Goal: Task Accomplishment & Management: Use online tool/utility

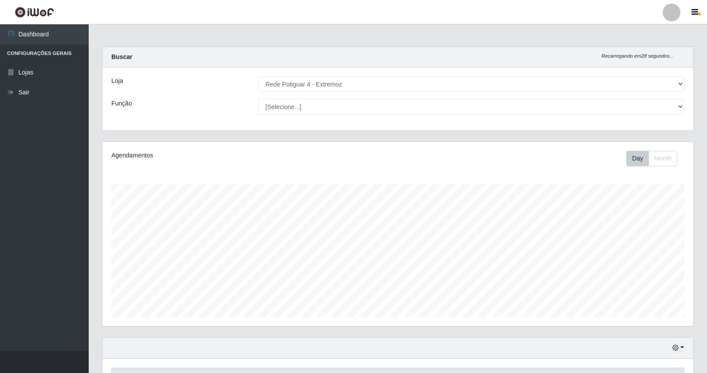
select select "78"
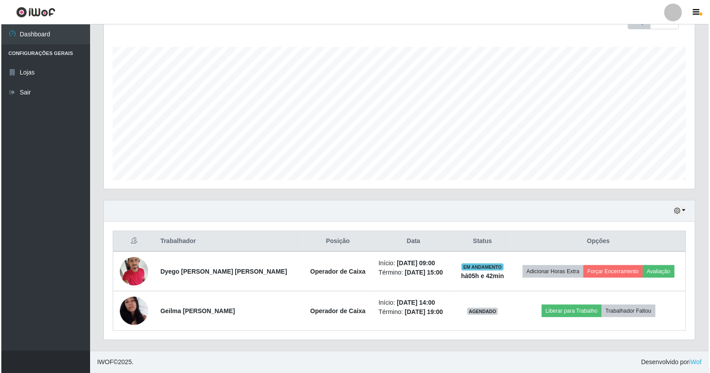
scroll to position [184, 591]
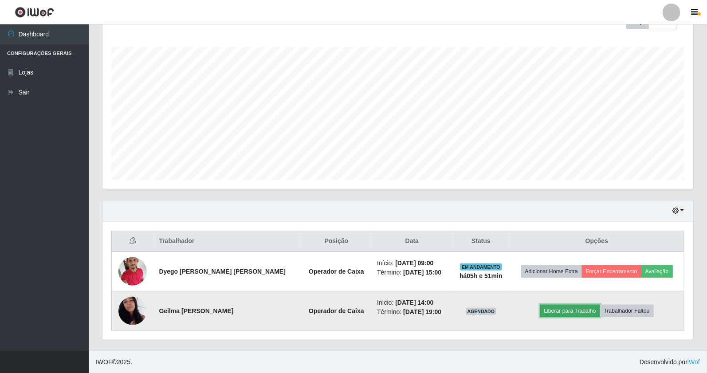
click at [577, 311] on button "Liberar para Trabalho" at bounding box center [570, 311] width 60 height 12
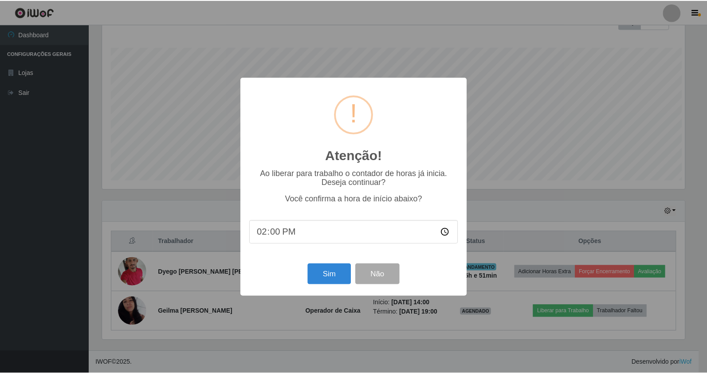
scroll to position [184, 585]
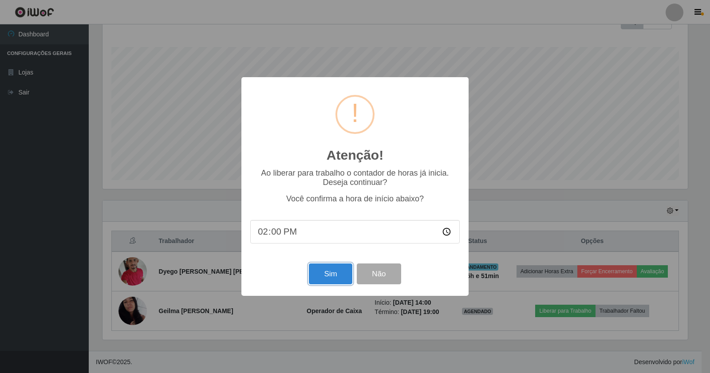
drag, startPoint x: 336, startPoint y: 277, endPoint x: 353, endPoint y: 270, distance: 18.5
click at [340, 275] on button "Sim" at bounding box center [330, 273] width 43 height 21
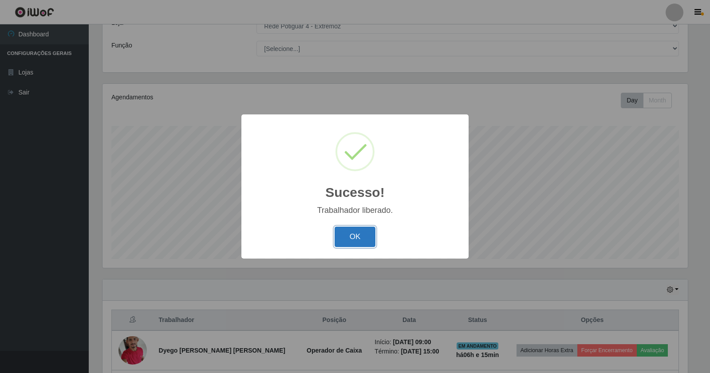
click at [343, 232] on button "OK" at bounding box center [354, 237] width 41 height 21
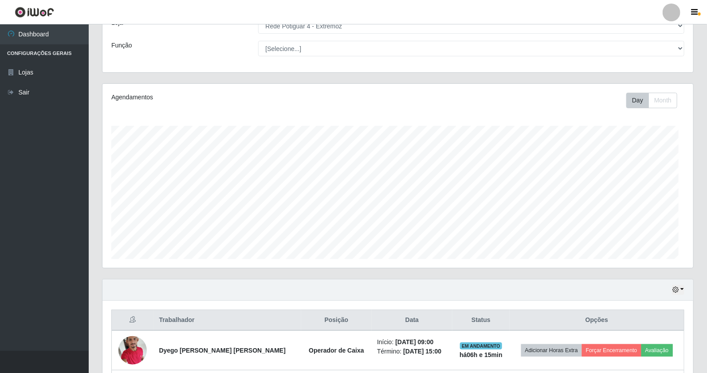
scroll to position [184, 591]
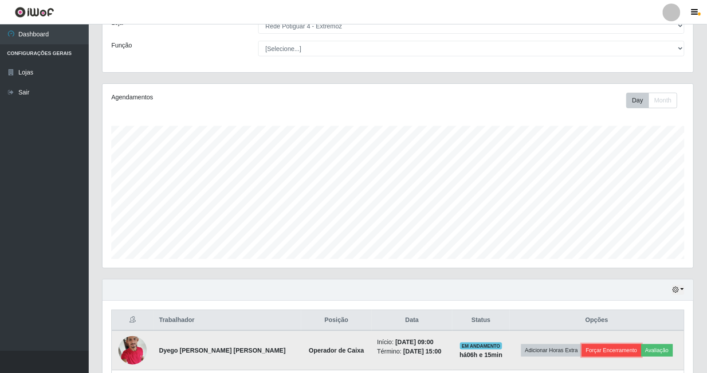
click at [590, 349] on button "Forçar Encerramento" at bounding box center [611, 350] width 59 height 12
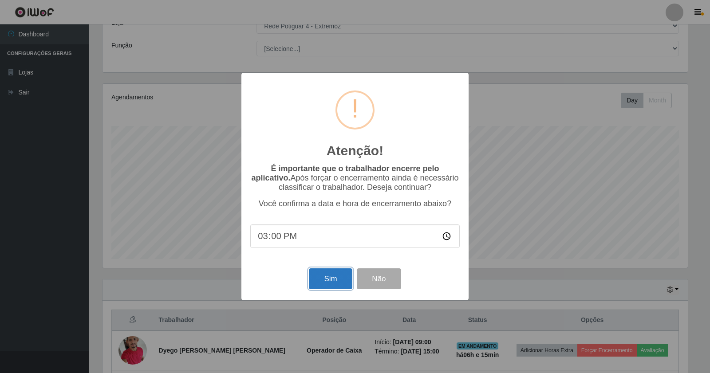
click at [330, 284] on button "Sim" at bounding box center [330, 278] width 43 height 21
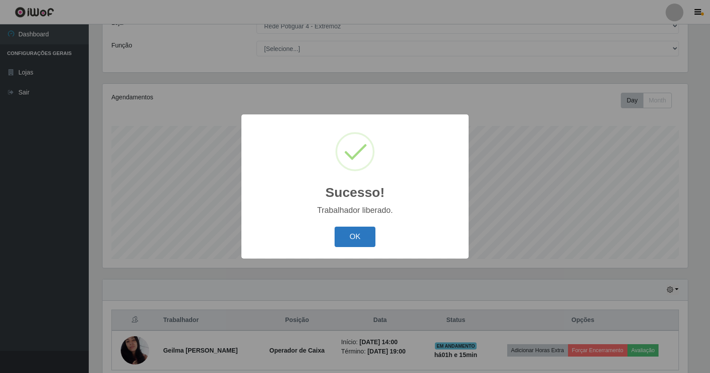
click at [357, 233] on button "OK" at bounding box center [354, 237] width 41 height 21
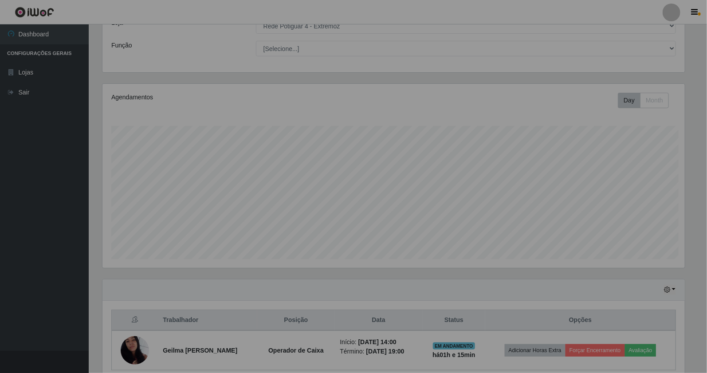
scroll to position [184, 591]
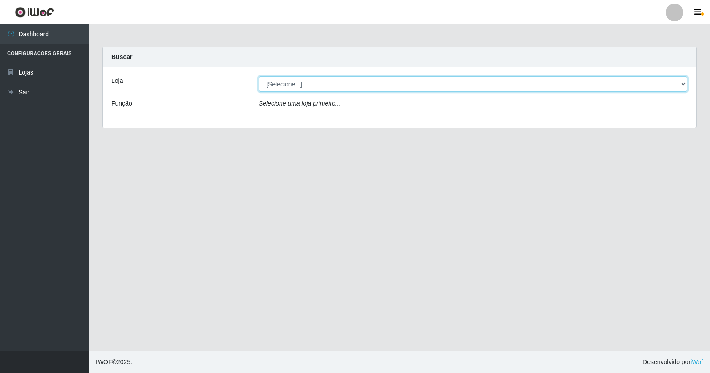
drag, startPoint x: 392, startPoint y: 81, endPoint x: 388, endPoint y: 76, distance: 6.6
click at [390, 81] on select "[Selecione...] Rede Potiguar 4 - Extremoz" at bounding box center [473, 84] width 428 height 16
click at [453, 85] on select "[Selecione...] Rede Potiguar 4 - Extremoz" at bounding box center [473, 84] width 428 height 16
select select "78"
click at [259, 76] on select "[Selecione...] Rede Potiguar 4 - Extremoz" at bounding box center [473, 84] width 428 height 16
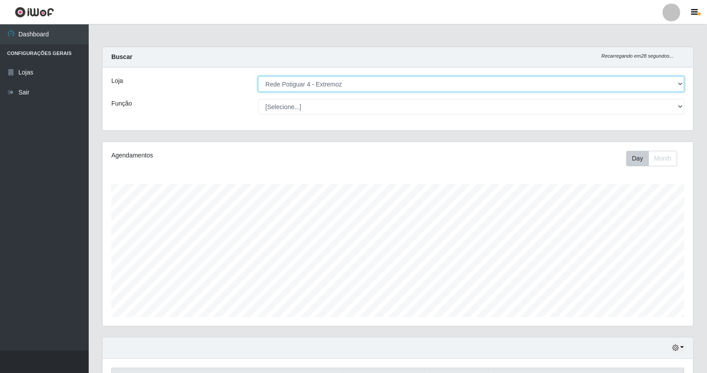
scroll to position [98, 0]
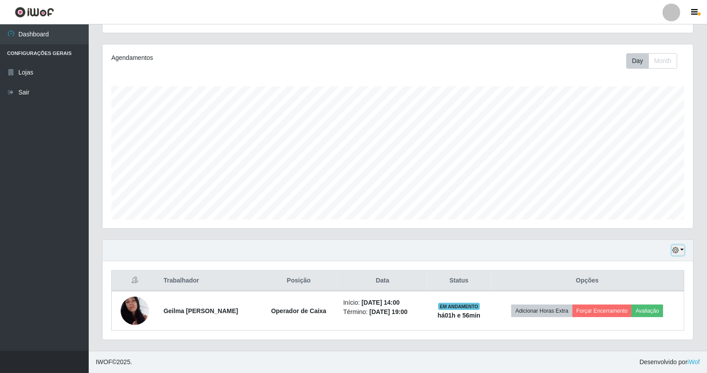
click at [681, 253] on button "button" at bounding box center [678, 250] width 12 height 10
click at [654, 218] on button "1 Semana" at bounding box center [648, 217] width 70 height 19
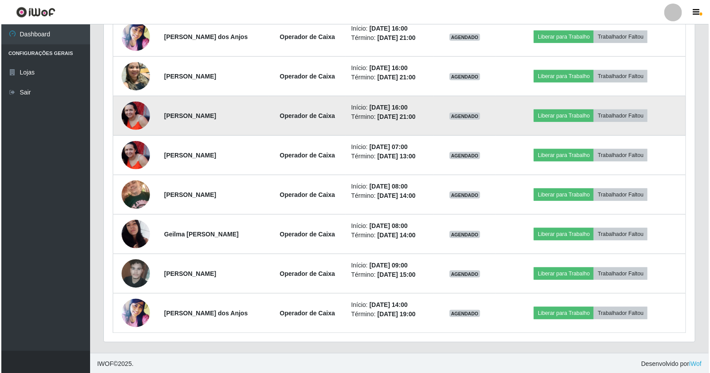
scroll to position [453, 0]
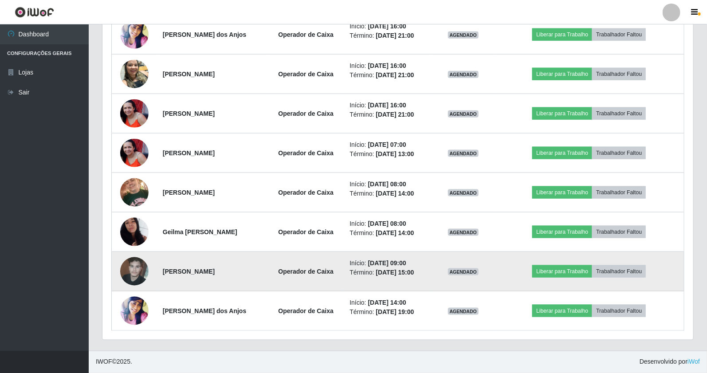
click at [137, 268] on img at bounding box center [134, 271] width 28 height 38
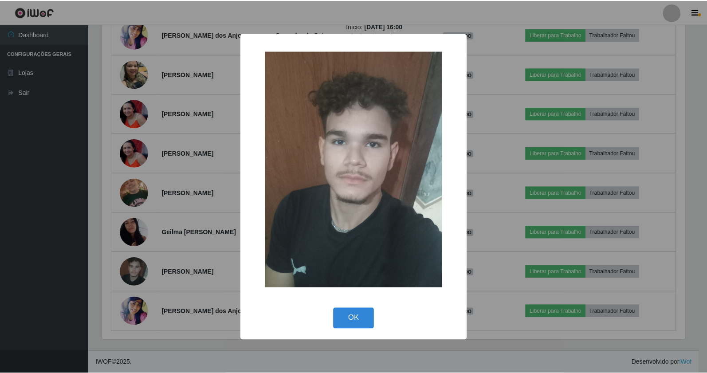
scroll to position [184, 585]
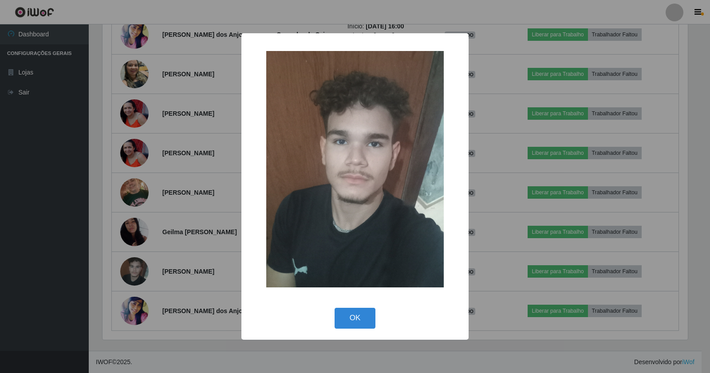
click at [52, 262] on div "× OK Cancel" at bounding box center [355, 186] width 710 height 373
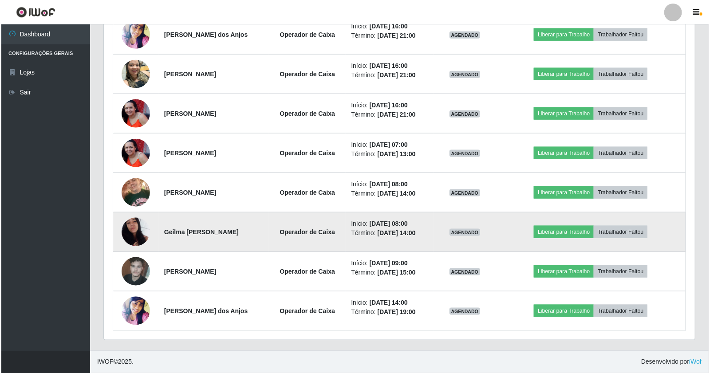
scroll to position [184, 591]
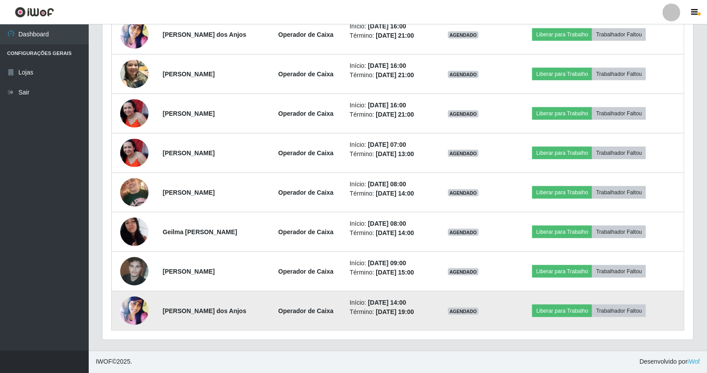
click at [137, 302] on img at bounding box center [134, 310] width 28 height 33
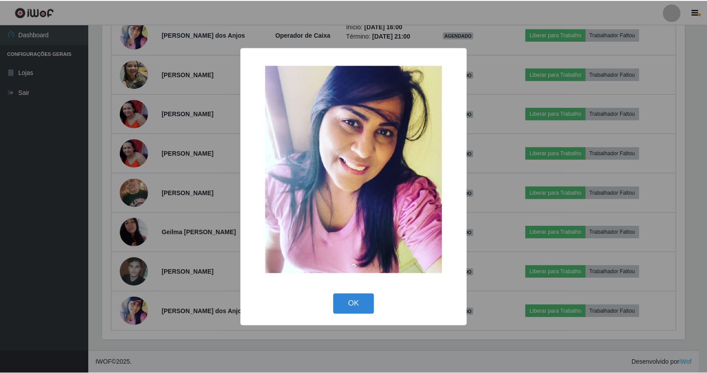
scroll to position [184, 585]
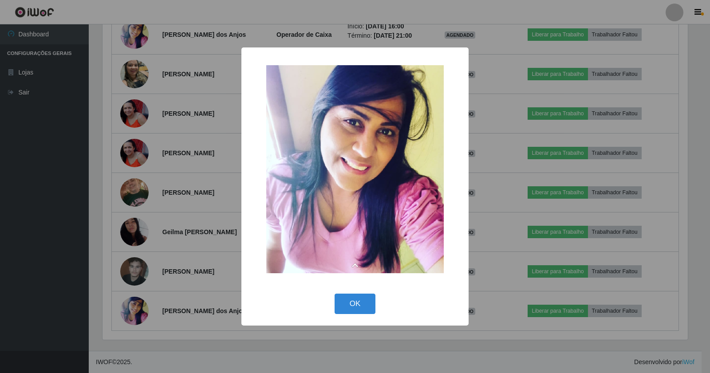
click at [182, 267] on div "× OK Cancel" at bounding box center [355, 186] width 710 height 373
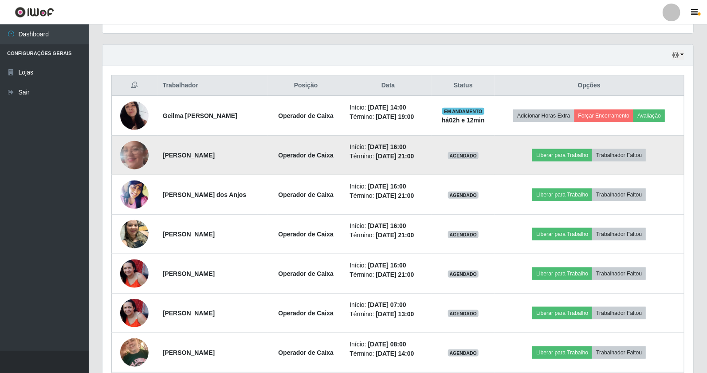
scroll to position [295, 0]
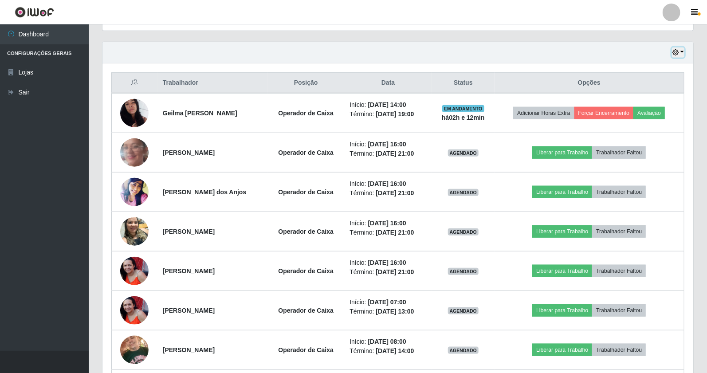
click at [681, 54] on button "button" at bounding box center [678, 52] width 12 height 10
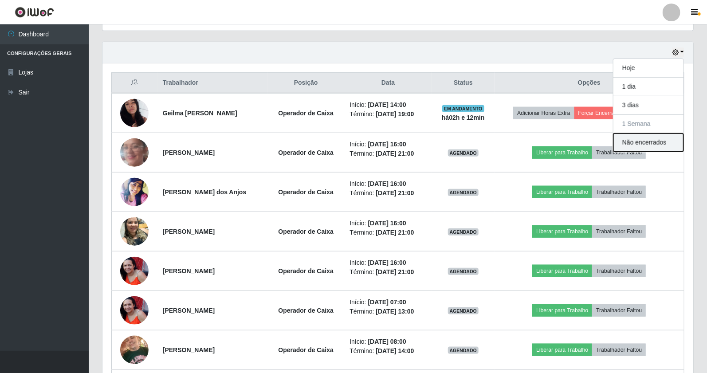
click at [651, 144] on button "Não encerrados" at bounding box center [648, 143] width 70 height 18
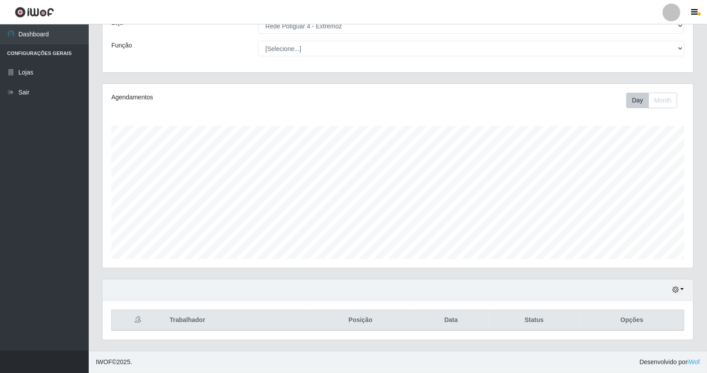
scroll to position [58, 0]
click at [675, 100] on button "Month" at bounding box center [662, 101] width 29 height 16
click at [627, 105] on button "Day" at bounding box center [637, 101] width 23 height 16
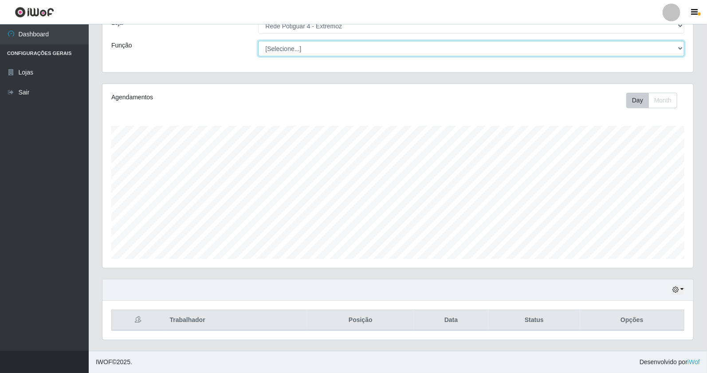
click at [683, 47] on select "[Selecione...] ASG Auxiliar de Estacionamento Balconista Embalador Operador de …" at bounding box center [471, 49] width 427 height 16
select select "12"
click at [258, 41] on select "[Selecione...] ASG Auxiliar de Estacionamento Balconista Embalador Operador de …" at bounding box center [471, 49] width 427 height 16
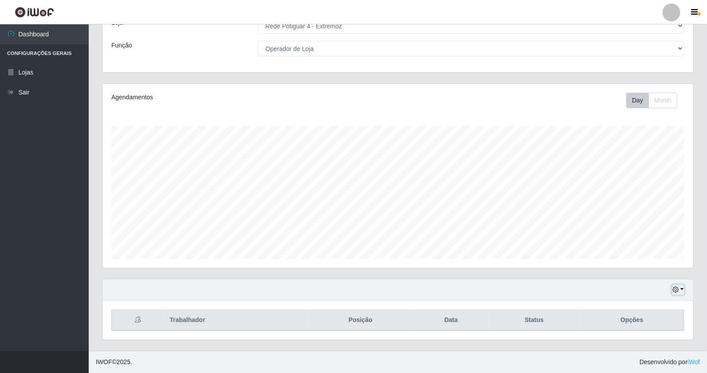
click at [680, 287] on button "button" at bounding box center [678, 290] width 12 height 10
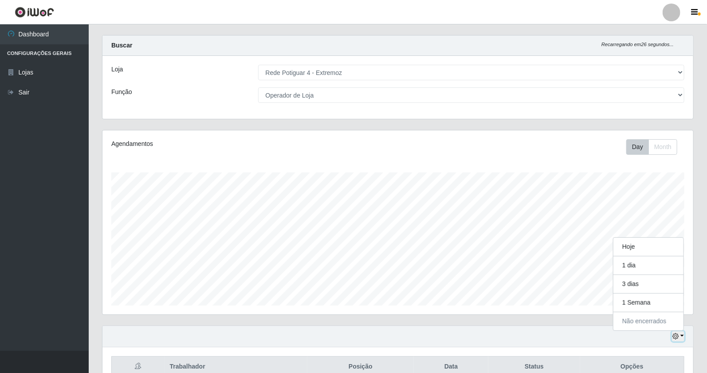
scroll to position [184, 591]
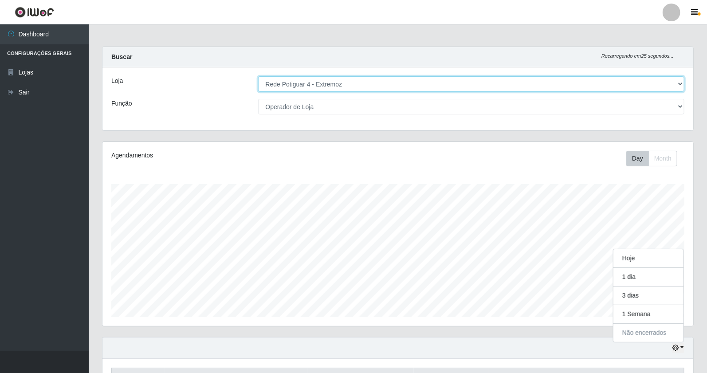
click at [389, 86] on select "[Selecione...] Rede Potiguar 4 - Extremoz" at bounding box center [471, 84] width 427 height 16
click at [389, 81] on select "[Selecione...] Rede Potiguar 4 - Extremoz" at bounding box center [471, 84] width 427 height 16
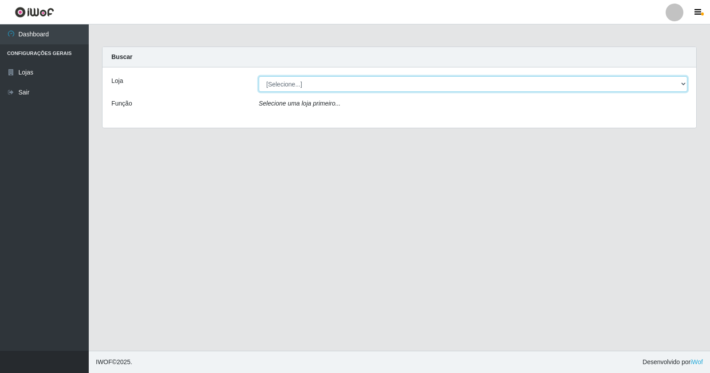
click at [422, 79] on select "[Selecione...] Rede Potiguar 4 - Extremoz" at bounding box center [473, 84] width 428 height 16
select select "78"
click at [259, 76] on select "[Selecione...] Rede Potiguar 4 - Extremoz" at bounding box center [473, 84] width 428 height 16
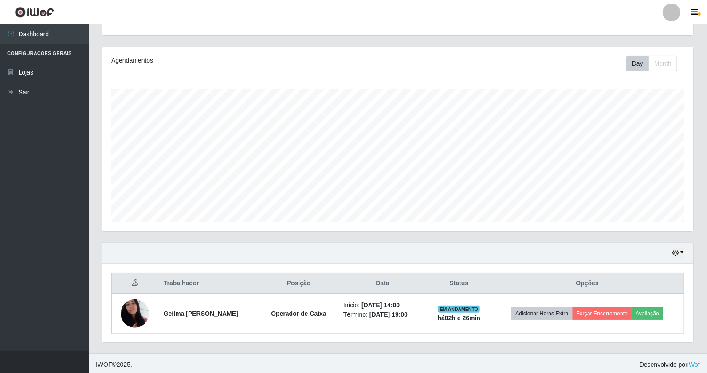
scroll to position [98, 0]
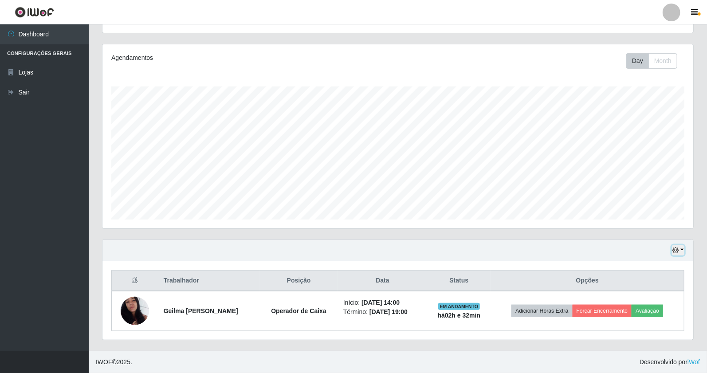
drag, startPoint x: 679, startPoint y: 250, endPoint x: 674, endPoint y: 247, distance: 5.8
click at [679, 249] on icon "button" at bounding box center [675, 250] width 6 height 6
click at [649, 219] on button "1 Semana" at bounding box center [648, 217] width 70 height 19
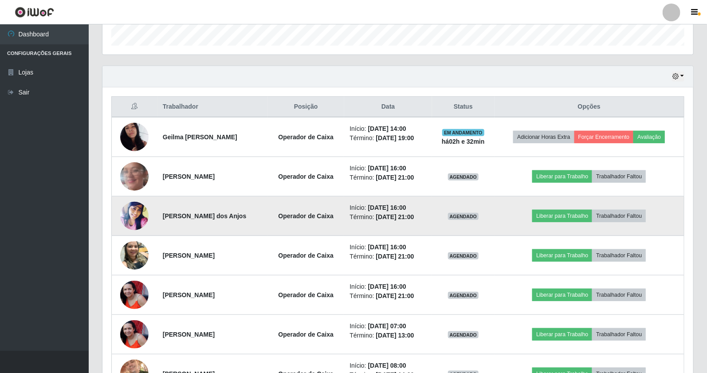
scroll to position [393, 0]
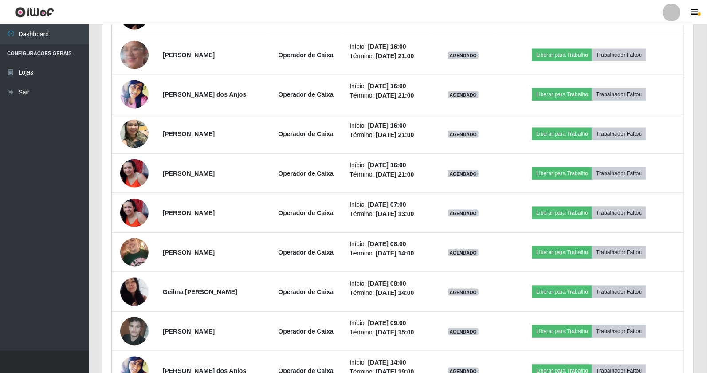
click at [108, 247] on div "Trabalhador Posição Data Status Opções Geilma Bento Rodrigues Operador de Caixa…" at bounding box center [397, 183] width 591 height 434
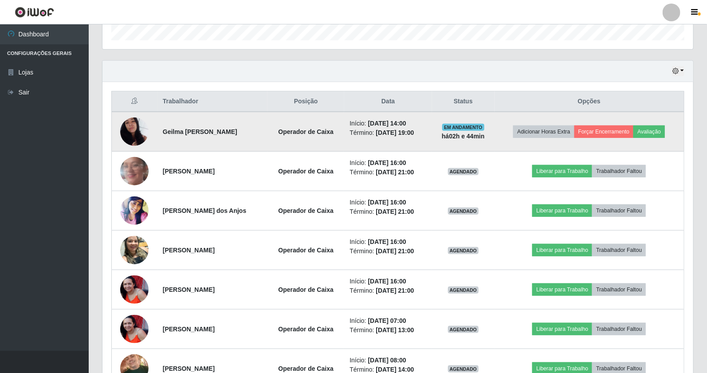
scroll to position [245, 0]
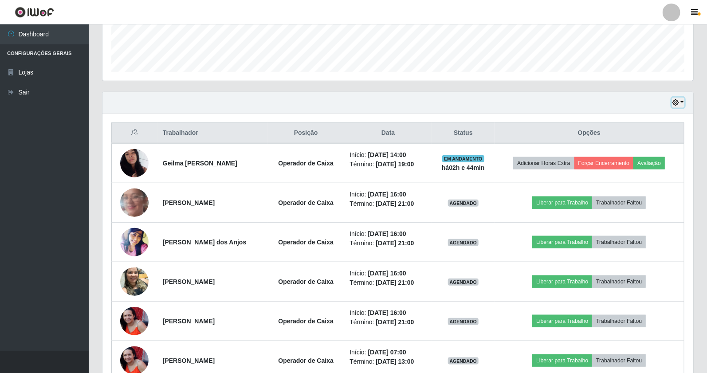
click at [680, 105] on button "button" at bounding box center [678, 103] width 12 height 10
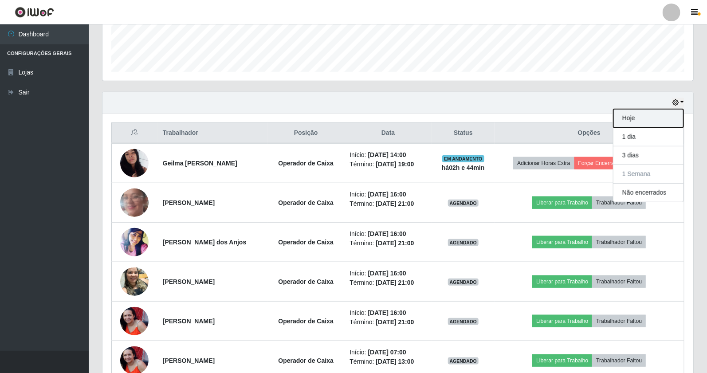
click at [666, 115] on button "Hoje" at bounding box center [648, 118] width 70 height 19
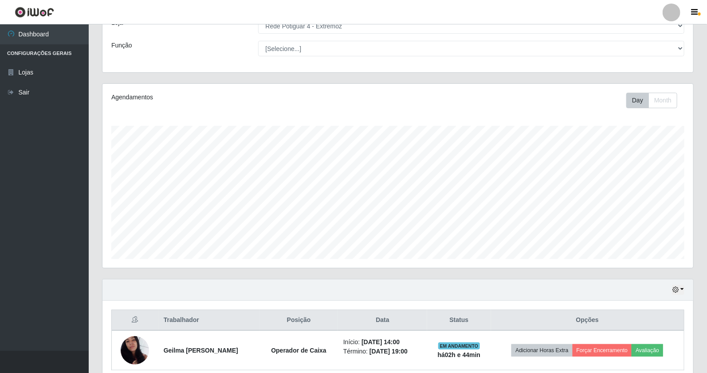
scroll to position [98, 0]
